Goal: Information Seeking & Learning: Learn about a topic

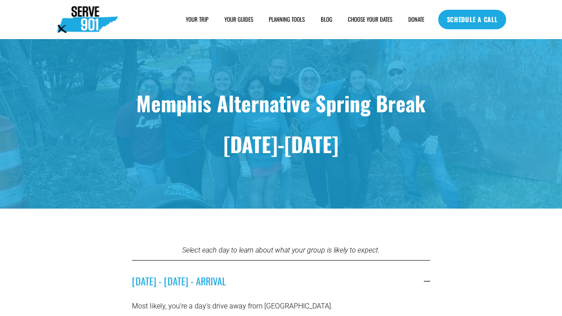
click at [0, 0] on span "HOUSING" at bounding box center [0, 0] width 0 height 0
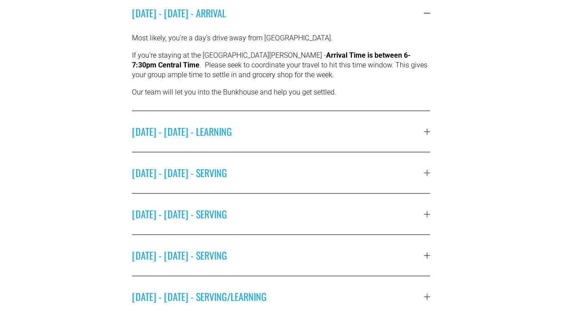
scroll to position [269, 0]
click at [314, 127] on span "[DATE] - [DATE] - LEARNING" at bounding box center [278, 131] width 292 height 14
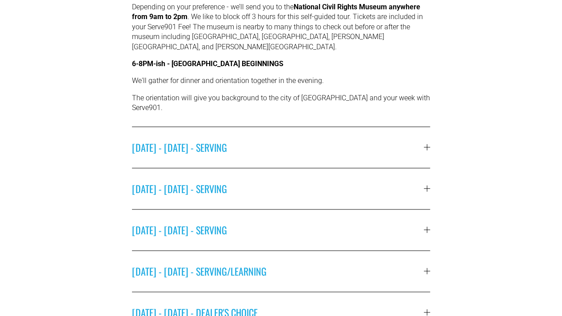
scroll to position [368, 0]
drag, startPoint x: 309, startPoint y: 230, endPoint x: 235, endPoint y: 214, distance: 75.4
click at [235, 222] on span "WEDNESDAY - MARCH 18 - SERVING" at bounding box center [278, 229] width 292 height 14
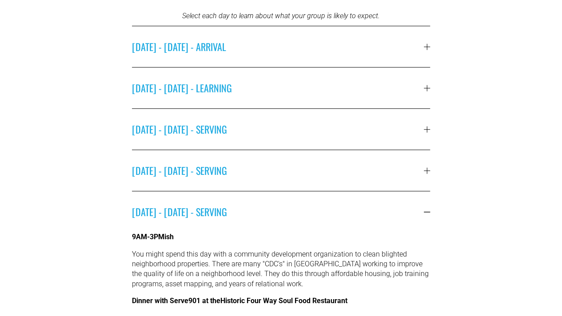
scroll to position [235, 0]
click at [200, 95] on span "SUNDAY - MARCH 15 - LEARNING" at bounding box center [278, 87] width 292 height 14
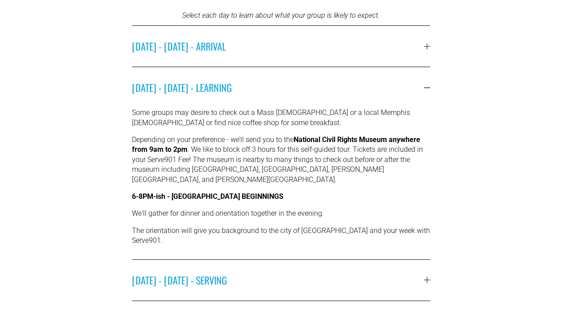
click at [205, 51] on span "SATURDAY - MARCH 14 - ARRIVAL" at bounding box center [278, 46] width 292 height 14
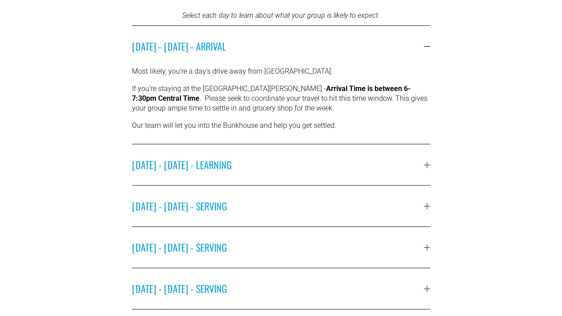
click at [200, 155] on button "SUNDAY - MARCH 15 - LEARNING" at bounding box center [281, 164] width 298 height 41
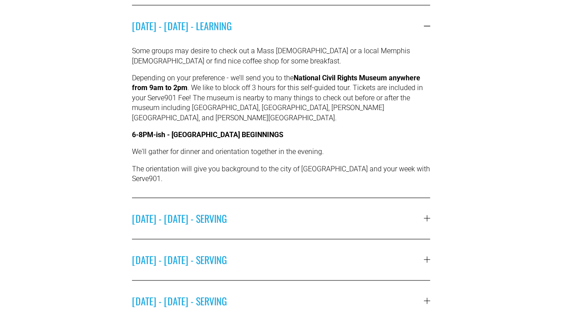
scroll to position [297, 0]
click at [199, 211] on span "MONDAY - MARCH 16 - SERVING" at bounding box center [278, 218] width 292 height 14
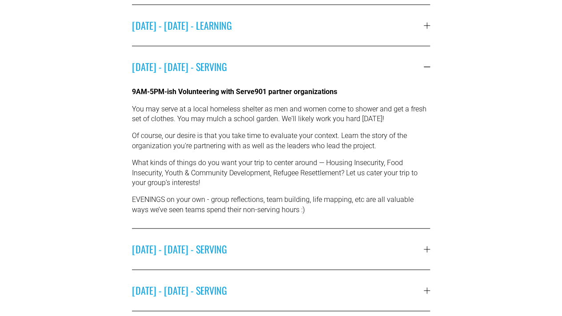
click at [219, 36] on button "SUNDAY - MARCH 15 - LEARNING" at bounding box center [281, 25] width 298 height 41
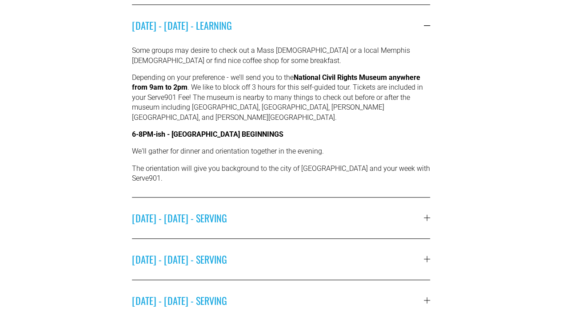
click at [261, 198] on button "MONDAY - MARCH 16 - SERVING" at bounding box center [281, 218] width 298 height 41
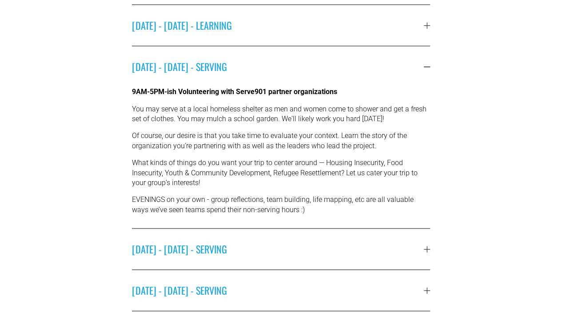
click at [285, 63] on span "MONDAY - MARCH 16 - SERVING" at bounding box center [278, 66] width 292 height 14
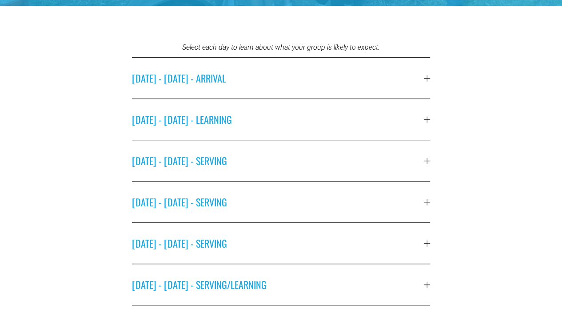
scroll to position [177, 0]
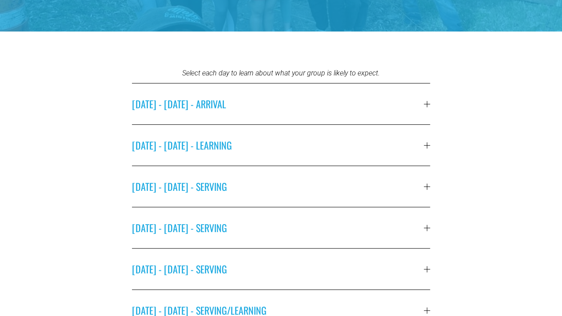
click at [413, 103] on span "SATURDAY - MARCH 14 - ARRIVAL" at bounding box center [278, 104] width 292 height 14
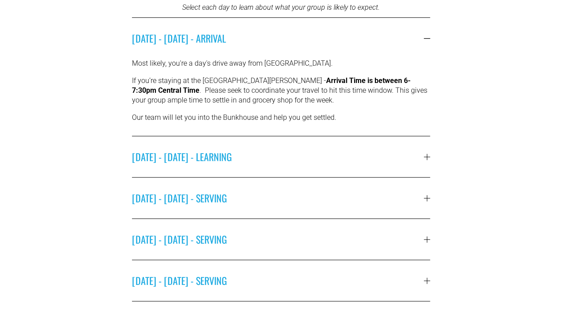
scroll to position [243, 0]
click at [404, 148] on button "SUNDAY - MARCH 15 - LEARNING" at bounding box center [281, 156] width 298 height 41
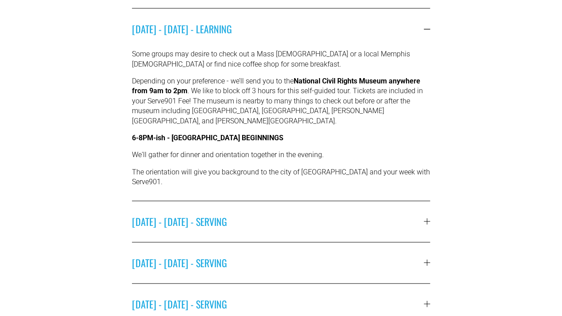
scroll to position [296, 0]
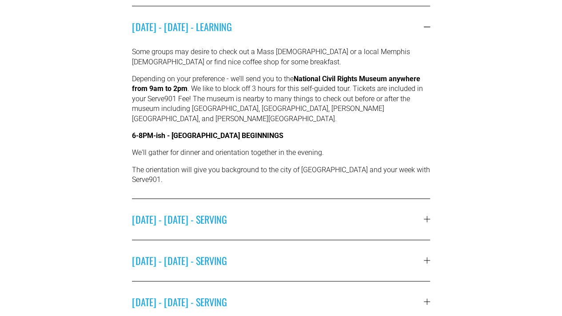
click at [373, 212] on span "MONDAY - MARCH 16 - SERVING" at bounding box center [278, 219] width 292 height 14
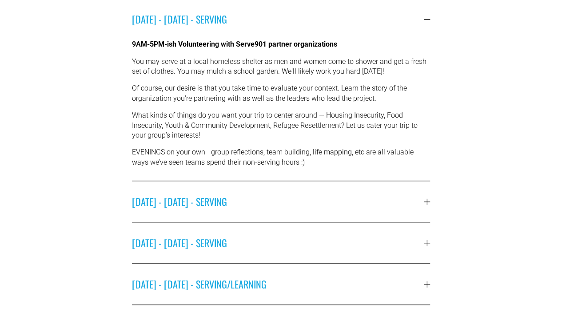
scroll to position [344, 0]
click at [444, 194] on div "Select each day to learn about what your group is likely to expect. SATURDAY - …" at bounding box center [281, 144] width 562 height 487
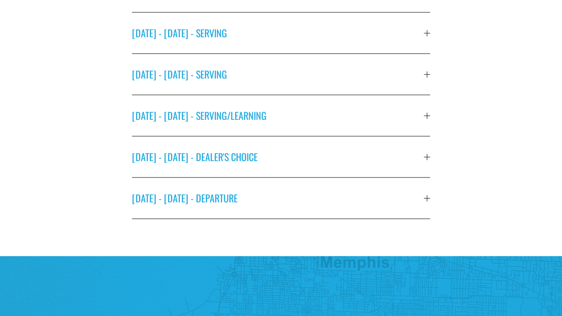
scroll to position [515, 0]
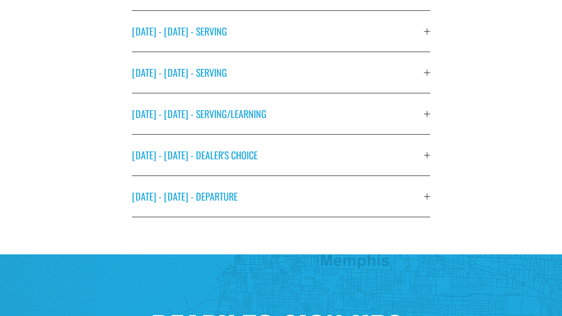
click at [418, 50] on button "TUESDAY - MARCH 17 - SERVING" at bounding box center [281, 31] width 298 height 41
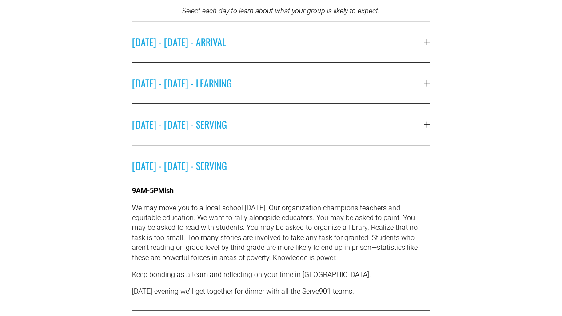
scroll to position [240, 0]
click at [403, 43] on span "SATURDAY - MARCH 14 - ARRIVAL" at bounding box center [278, 41] width 292 height 14
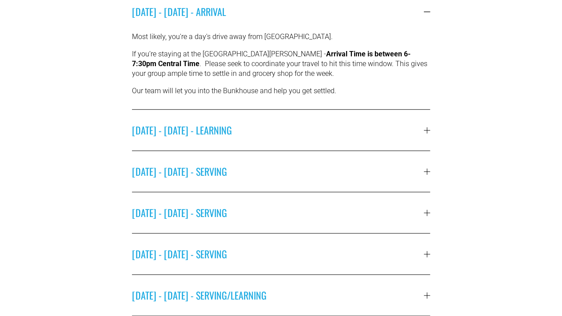
scroll to position [270, 0]
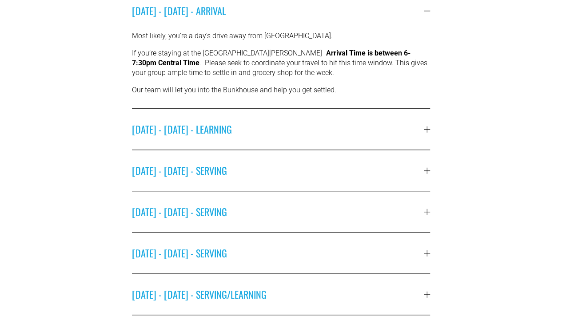
click at [352, 134] on span "SUNDAY - MARCH 15 - LEARNING" at bounding box center [278, 129] width 292 height 14
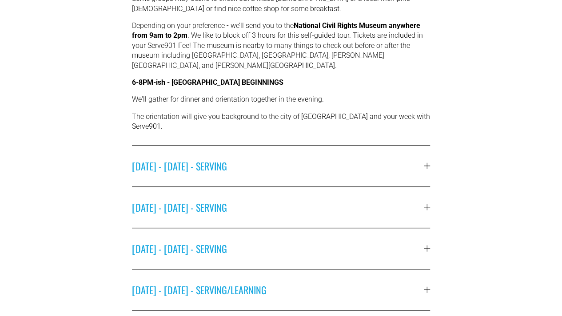
scroll to position [350, 0]
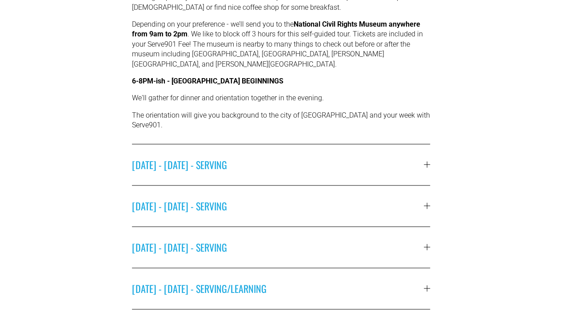
click at [301, 144] on button "MONDAY - MARCH 16 - SERVING" at bounding box center [281, 164] width 298 height 41
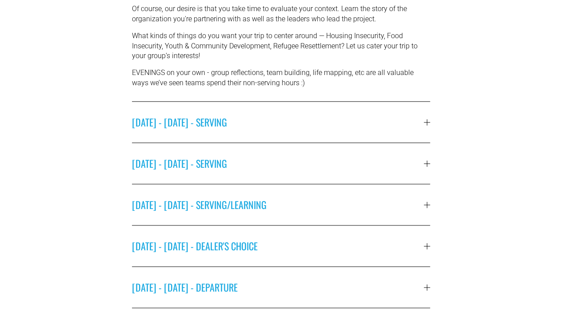
click at [301, 129] on span "TUESDAY - MARCH 17 - SERVING" at bounding box center [278, 122] width 292 height 14
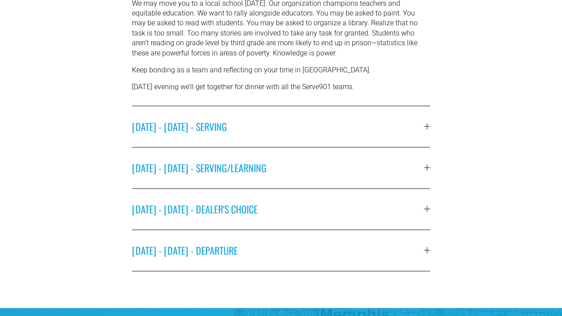
scroll to position [445, 0]
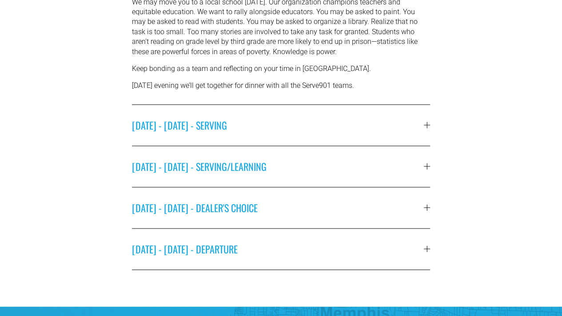
click at [301, 130] on span "WEDNESDAY - MARCH 18 - SERVING" at bounding box center [278, 125] width 292 height 14
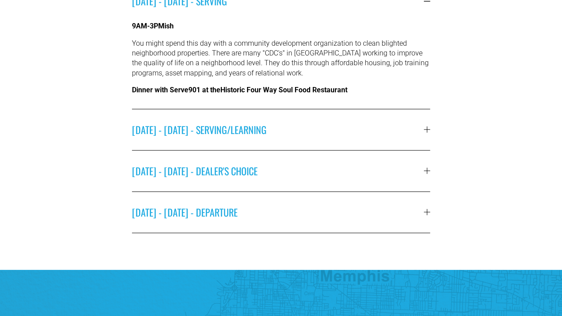
click at [297, 137] on span "THURSDAY - MARCH 19 - SERVING/LEARNING" at bounding box center [278, 130] width 292 height 14
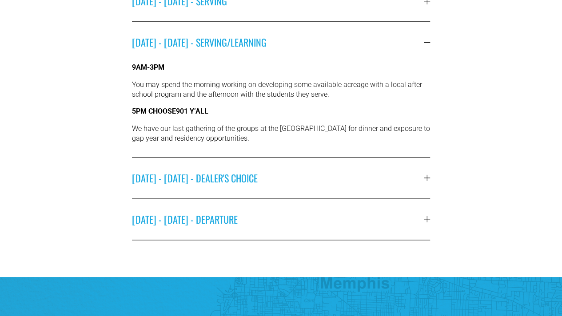
click at [292, 193] on button "FRIDAY - MARCH 20 - DEALER'S CHOICE" at bounding box center [281, 178] width 298 height 41
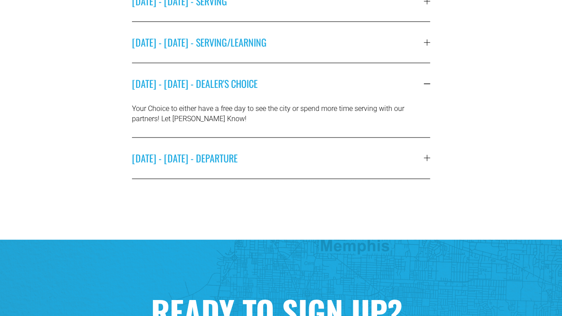
click at [289, 163] on span "SATURDAY - MARCH 21 - DEPARTURE" at bounding box center [278, 158] width 292 height 14
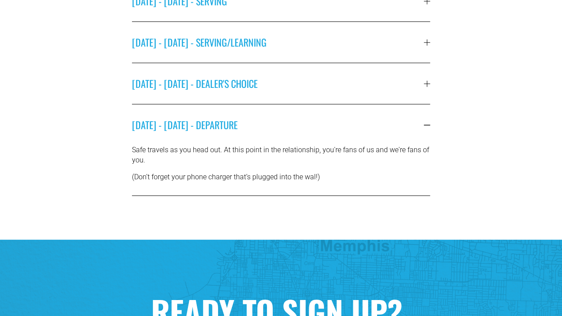
click at [265, 91] on span "FRIDAY - MARCH 20 - DEALER'S CHOICE" at bounding box center [278, 83] width 292 height 14
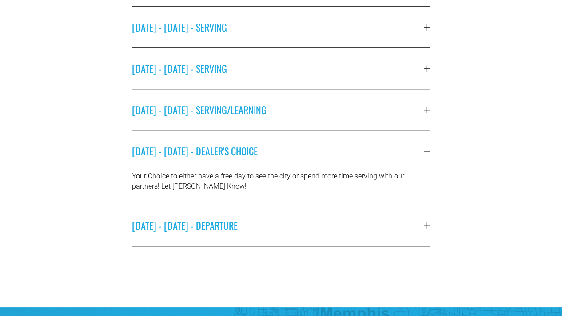
scroll to position [371, 0]
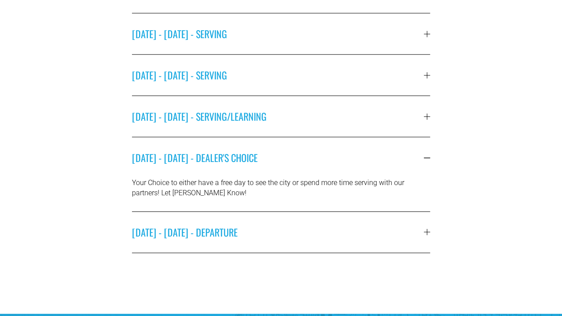
click at [257, 110] on button "THURSDAY - MARCH 19 - SERVING/LEARNING" at bounding box center [281, 116] width 298 height 41
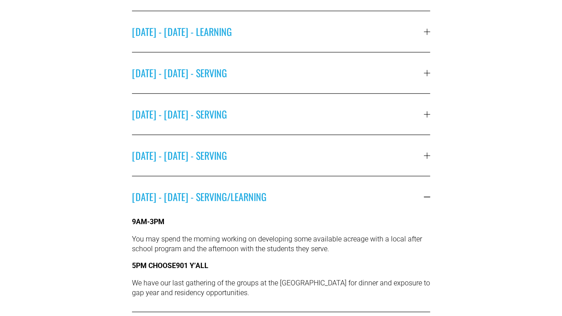
scroll to position [291, 0]
click at [271, 158] on span "WEDNESDAY - MARCH 18 - SERVING" at bounding box center [278, 155] width 292 height 14
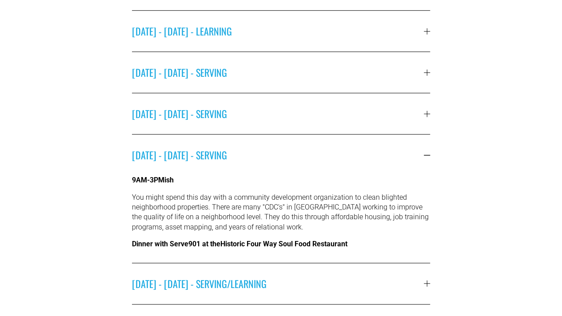
click at [293, 95] on button "TUESDAY - MARCH 17 - SERVING" at bounding box center [281, 113] width 298 height 41
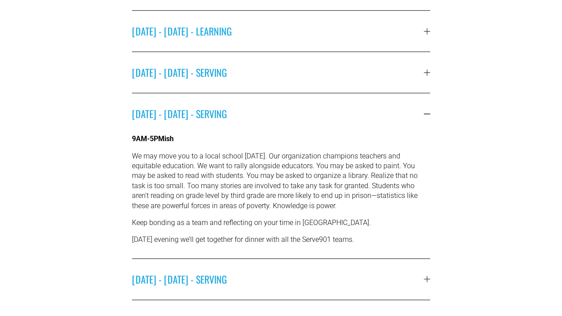
click at [289, 79] on span "MONDAY - MARCH 16 - SERVING" at bounding box center [278, 72] width 292 height 14
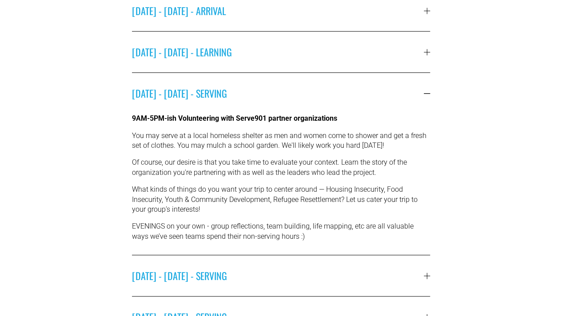
scroll to position [270, 0]
click at [245, 42] on button "SUNDAY - MARCH 15 - LEARNING" at bounding box center [281, 52] width 298 height 41
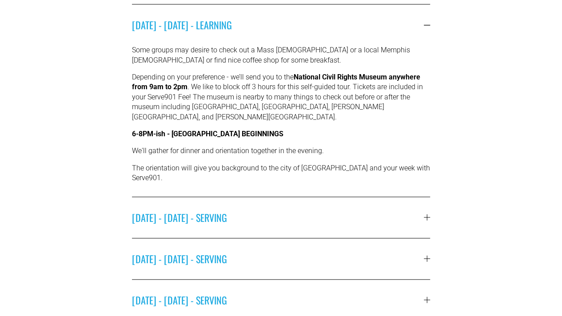
scroll to position [291, 0]
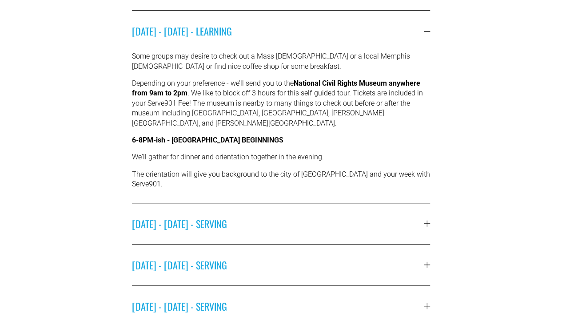
click at [424, 32] on div at bounding box center [427, 31] width 6 height 0
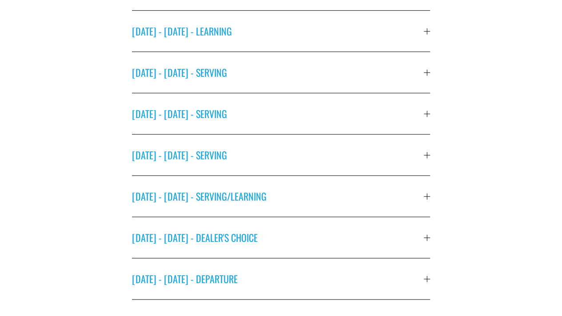
click at [422, 72] on span "MONDAY - MARCH 16 - SERVING" at bounding box center [278, 72] width 292 height 14
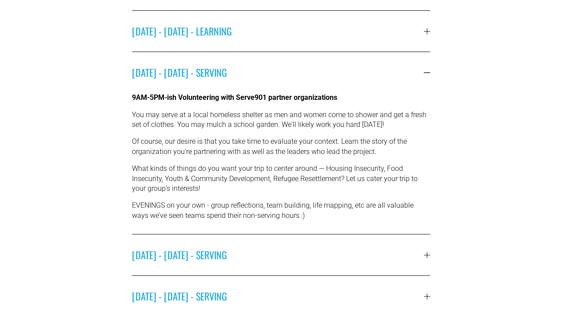
click at [429, 29] on button "SUNDAY - MARCH 15 - LEARNING" at bounding box center [281, 31] width 298 height 41
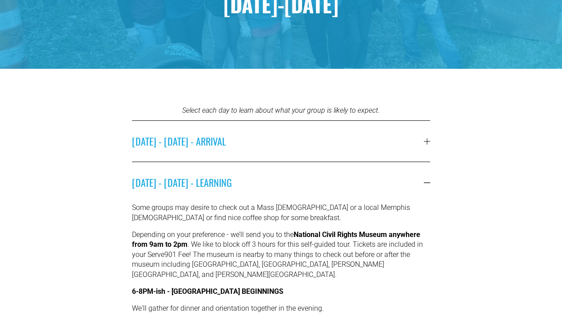
scroll to position [138, 0]
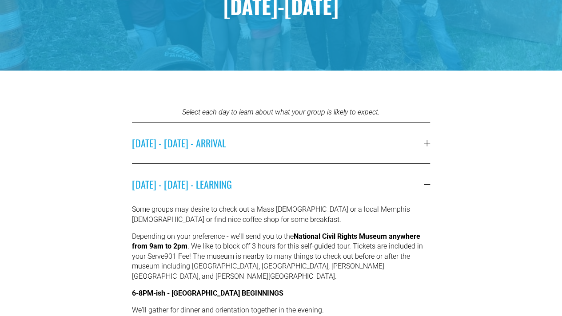
click at [421, 144] on span "SATURDAY - MARCH 14 - ARRIVAL" at bounding box center [278, 143] width 292 height 14
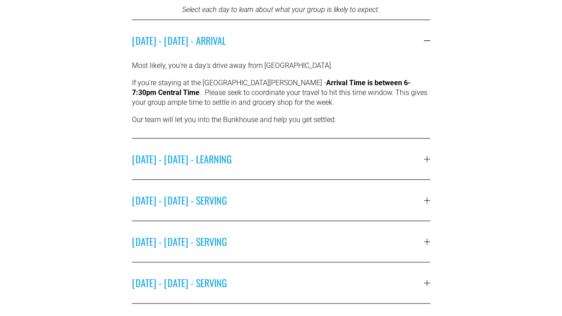
scroll to position [242, 0]
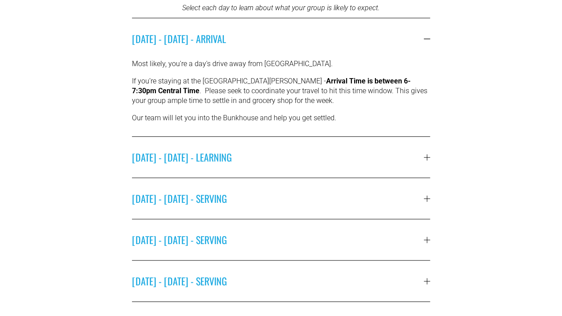
click at [424, 157] on div at bounding box center [427, 157] width 6 height 6
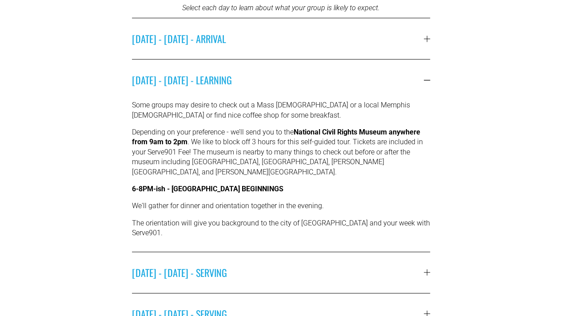
click at [426, 47] on button "SATURDAY - MARCH 14 - ARRIVAL" at bounding box center [281, 38] width 298 height 41
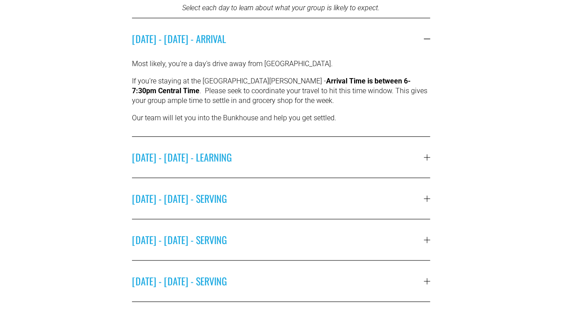
click at [424, 160] on div at bounding box center [427, 157] width 6 height 6
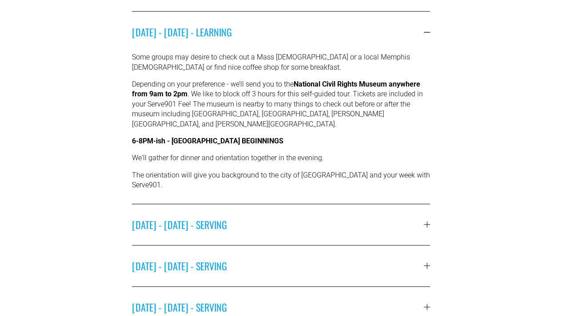
scroll to position [292, 0]
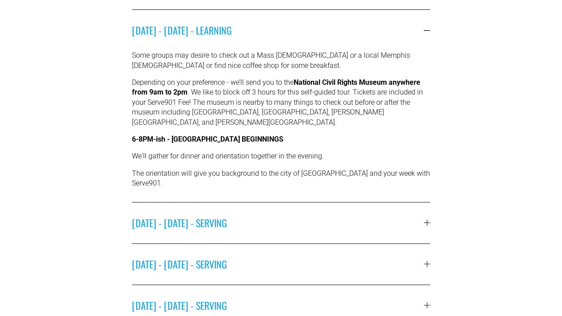
click at [427, 202] on button "MONDAY - MARCH 16 - SERVING" at bounding box center [281, 222] width 298 height 41
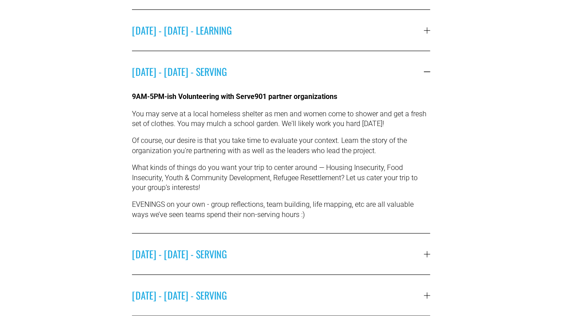
click at [427, 32] on div at bounding box center [427, 30] width 6 height 6
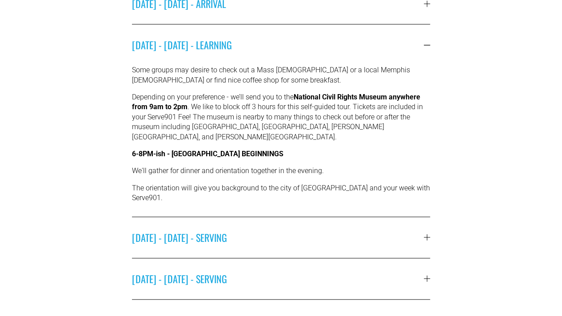
scroll to position [277, 0]
click at [429, 9] on button "SATURDAY - MARCH 14 - ARRIVAL" at bounding box center [281, 4] width 298 height 41
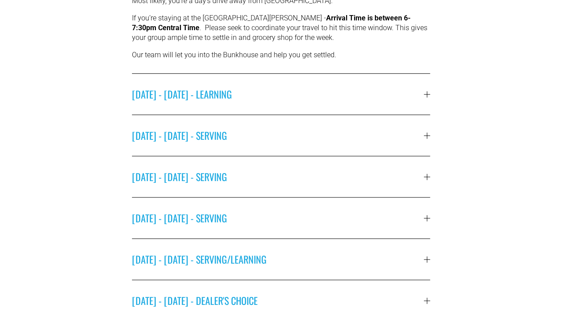
scroll to position [309, 0]
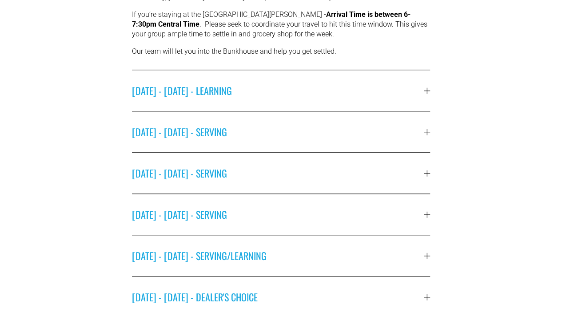
click at [424, 91] on div at bounding box center [427, 90] width 6 height 6
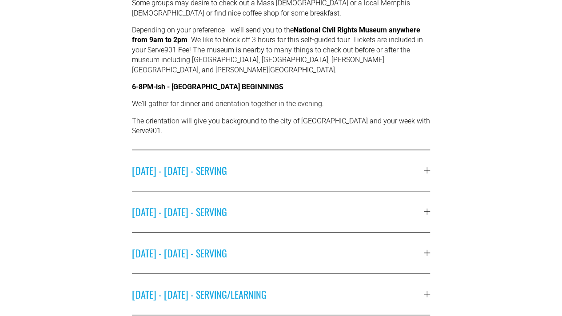
scroll to position [345, 0]
click at [427, 167] on div at bounding box center [427, 170] width 0 height 6
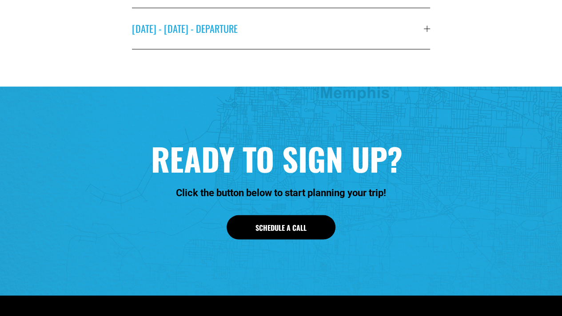
scroll to position [693, 0]
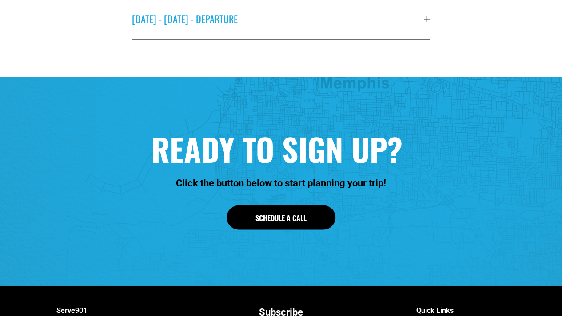
click at [223, 26] on span "SATURDAY - MARCH 21 - DEPARTURE" at bounding box center [278, 19] width 292 height 14
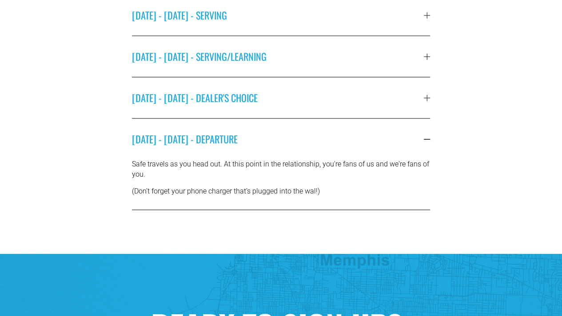
scroll to position [431, 0]
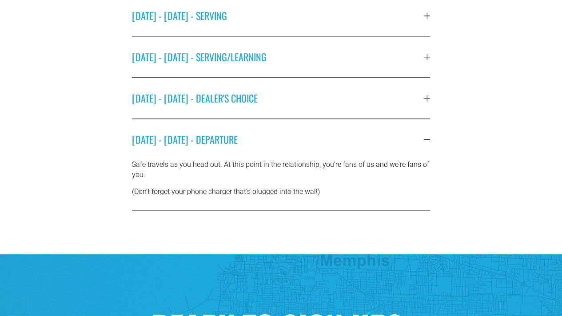
click at [208, 97] on span "FRIDAY - MARCH 20 - DEALER'S CHOICE" at bounding box center [278, 98] width 292 height 14
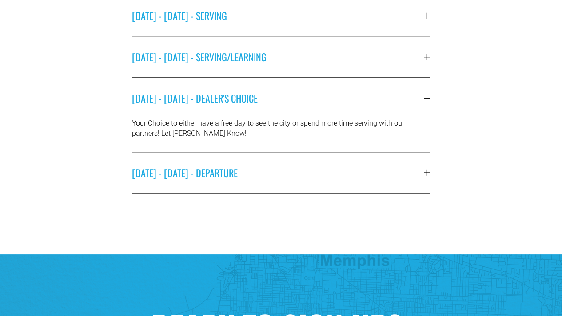
scroll to position [0, 0]
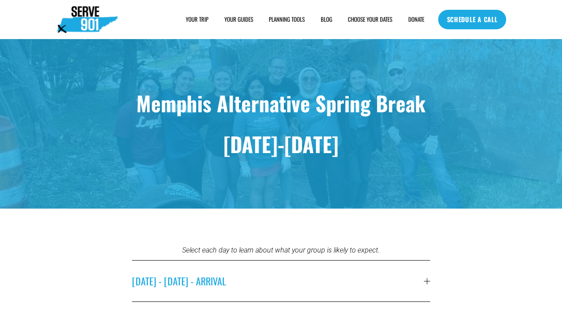
click at [0, 0] on span "HOUSING" at bounding box center [0, 0] width 0 height 0
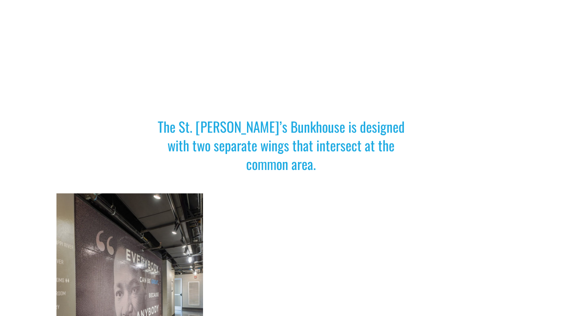
scroll to position [356, 0]
